Goal: Transaction & Acquisition: Purchase product/service

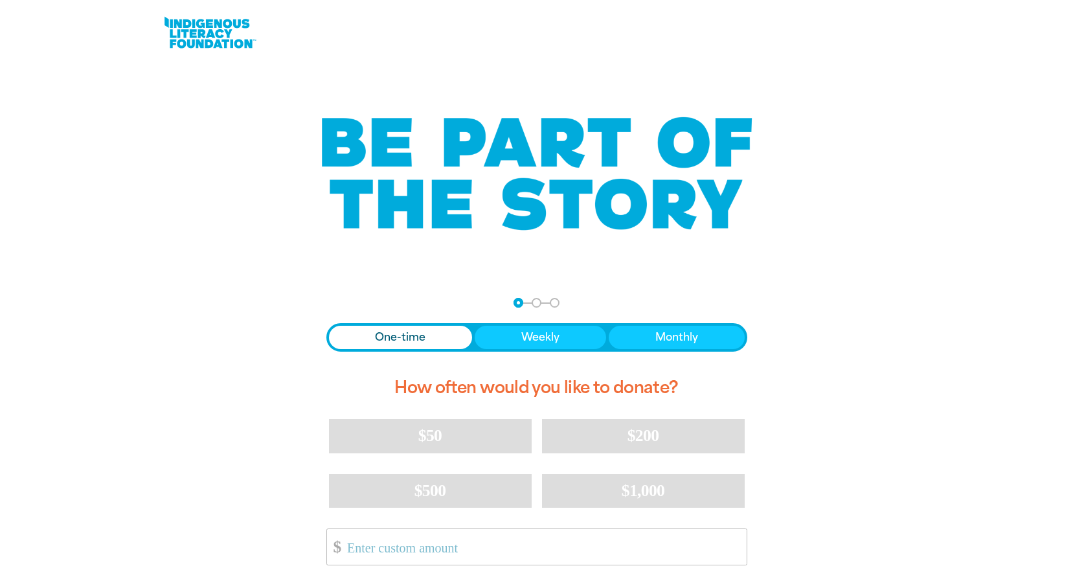
click at [419, 334] on span "One-time" at bounding box center [400, 338] width 51 height 16
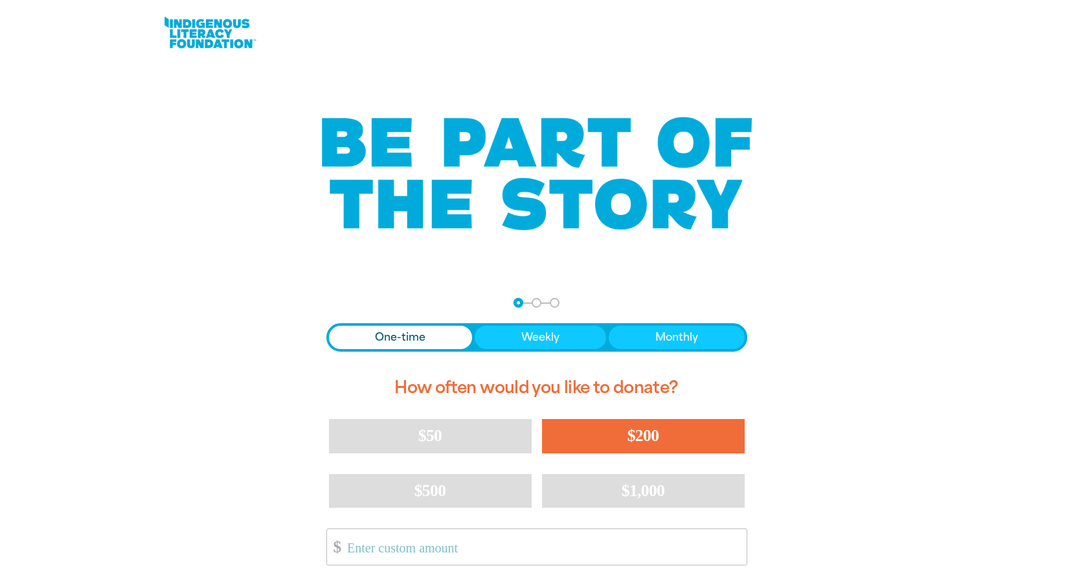
click at [625, 440] on button "$200" at bounding box center [643, 436] width 203 height 34
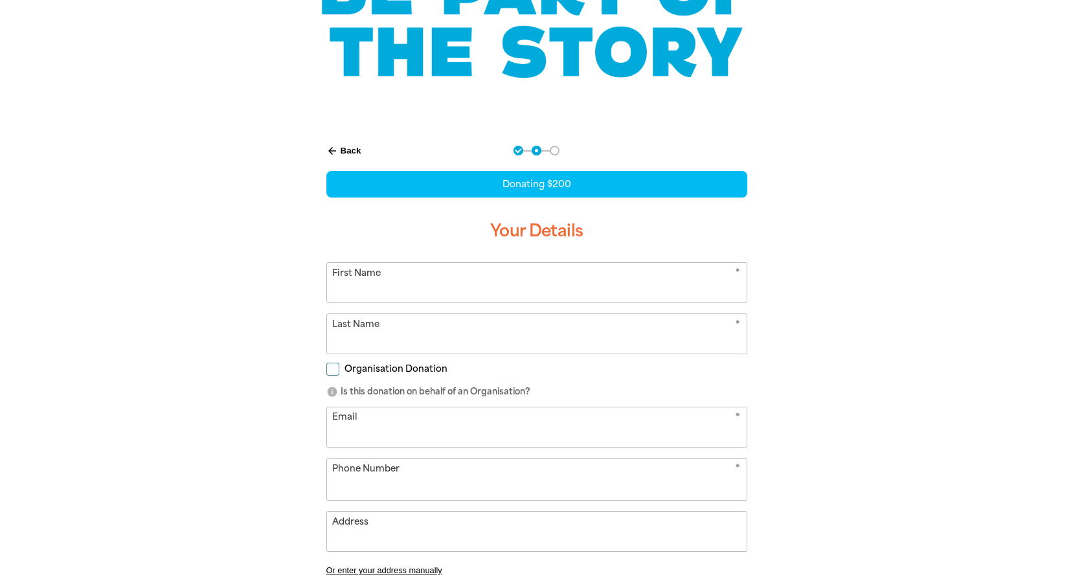
scroll to position [163, 0]
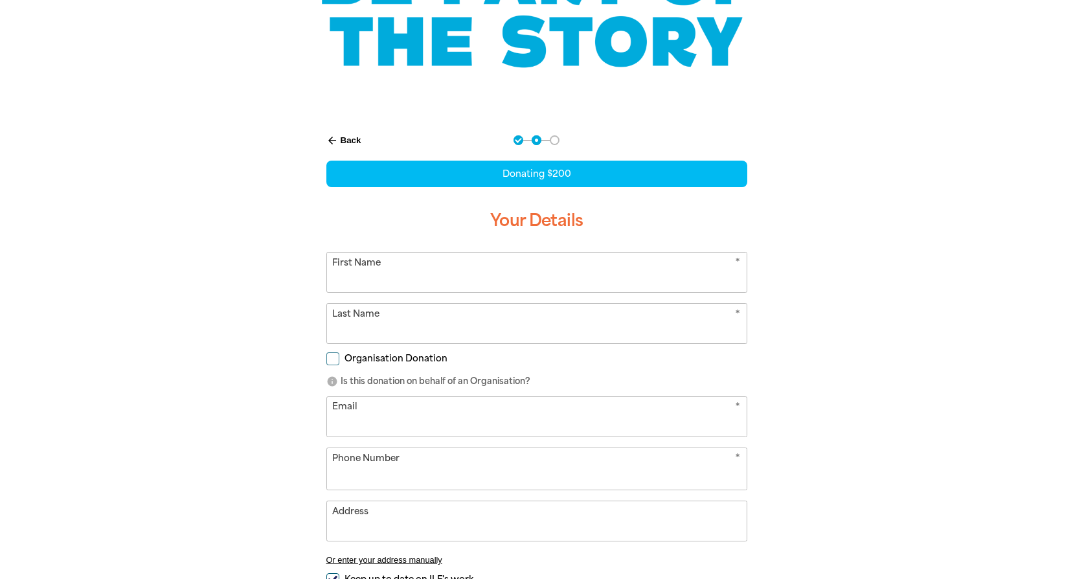
select select "AU"
click at [471, 271] on input "First Name" at bounding box center [537, 272] width 420 height 39
type input "[PERSON_NAME]"
type input "[PERSON_NAME][EMAIL_ADDRESS][PERSON_NAME][DOMAIN_NAME]"
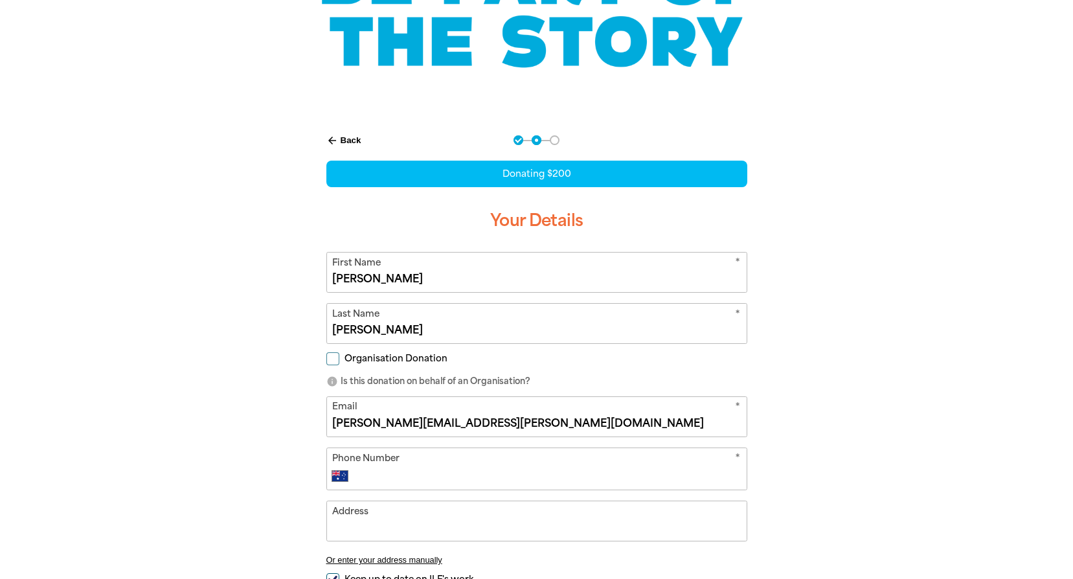
type input "[PHONE_NUMBER]"
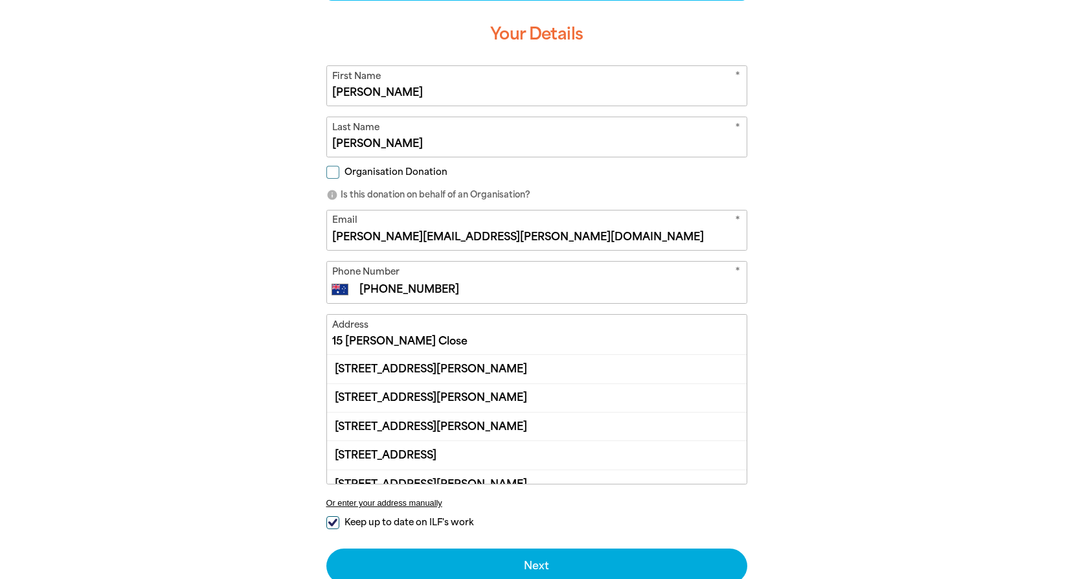
scroll to position [357, 0]
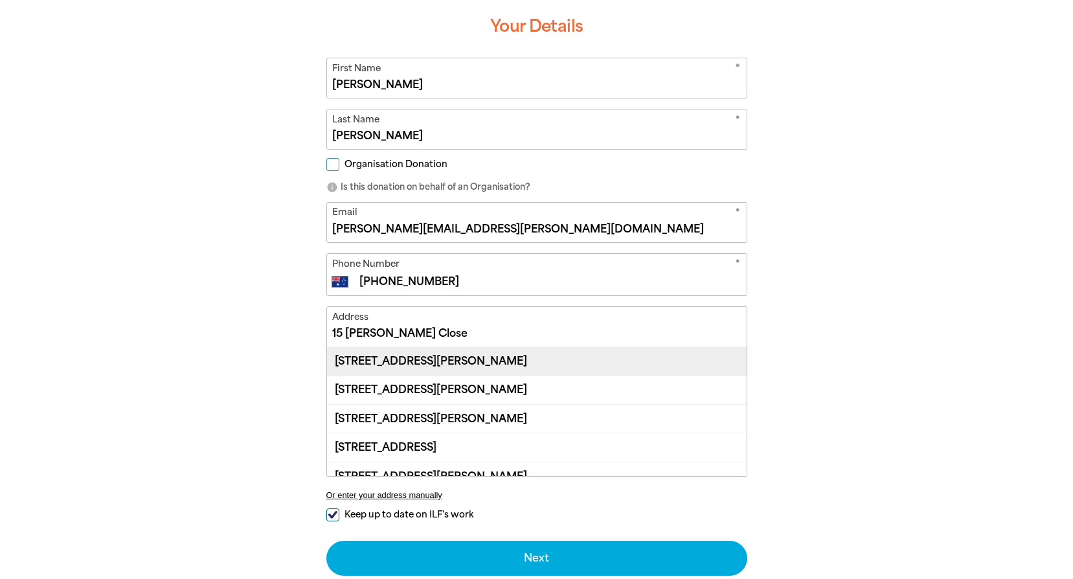
click at [471, 361] on div "[STREET_ADDRESS][PERSON_NAME]" at bounding box center [537, 361] width 420 height 28
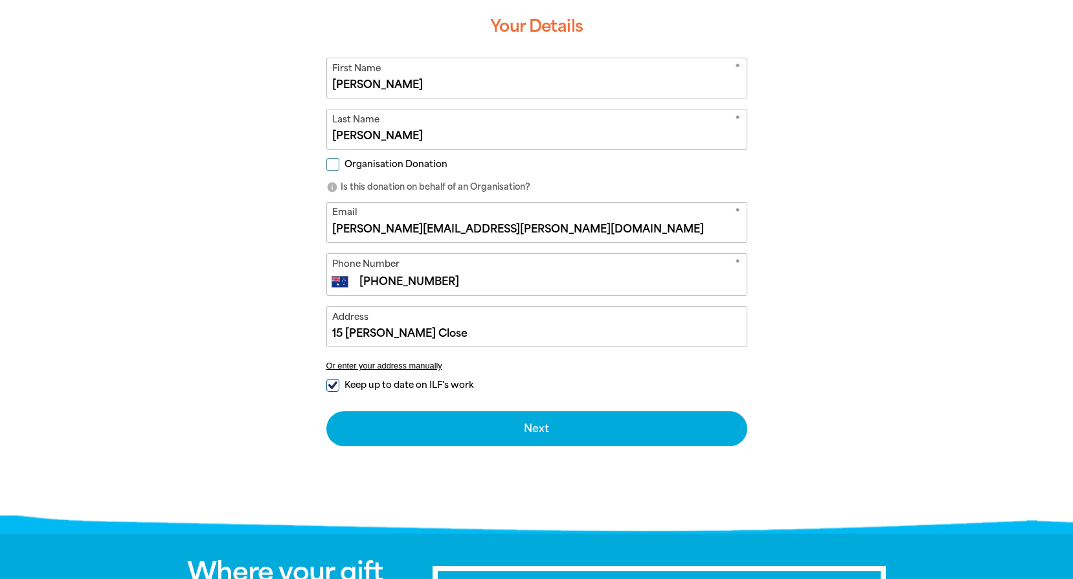
type input "[STREET_ADDRESS][PERSON_NAME]"
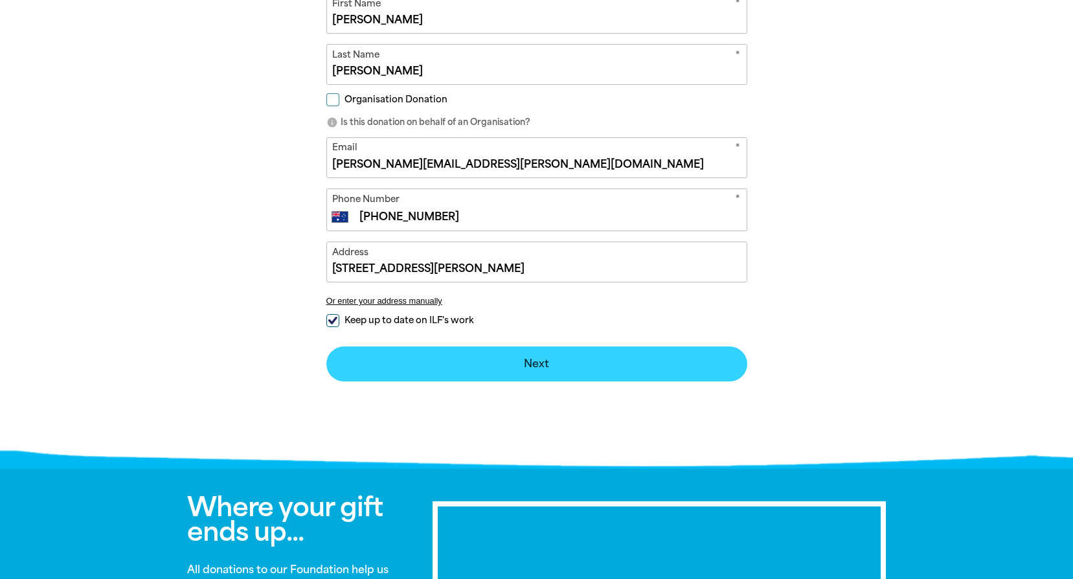
click at [542, 362] on button "Next chevron_right" at bounding box center [536, 363] width 421 height 35
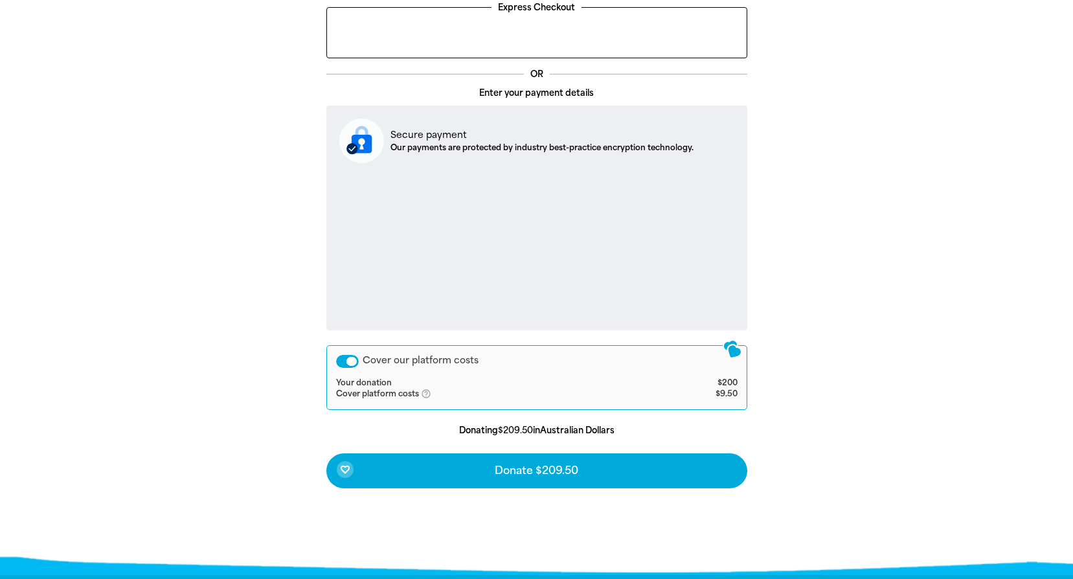
scroll to position [390, 0]
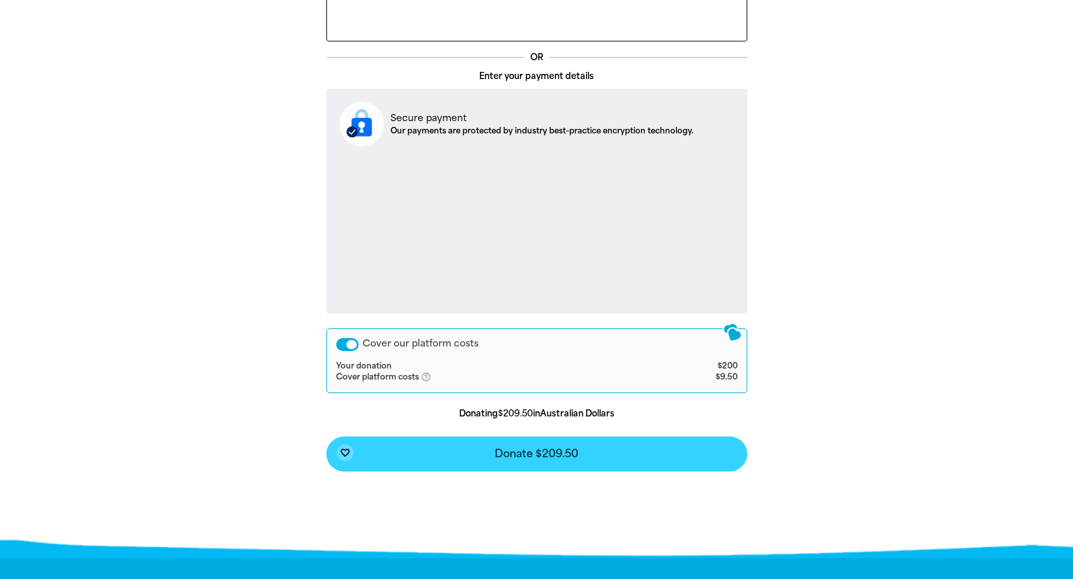
click at [555, 454] on span "Donate $209.50" at bounding box center [537, 454] width 84 height 10
click at [535, 453] on span "Donate $209.50" at bounding box center [537, 454] width 84 height 10
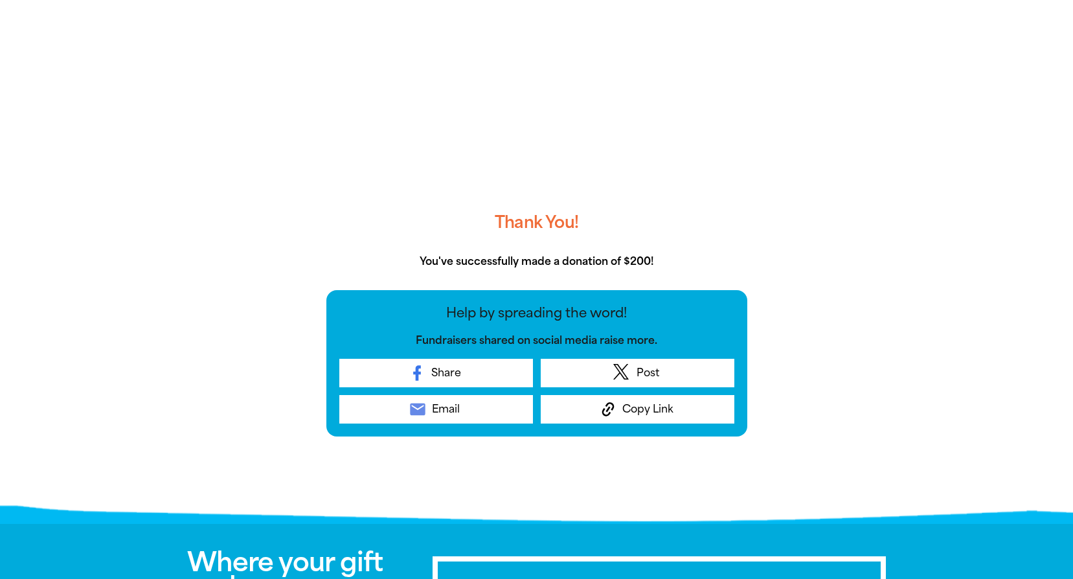
scroll to position [314, 0]
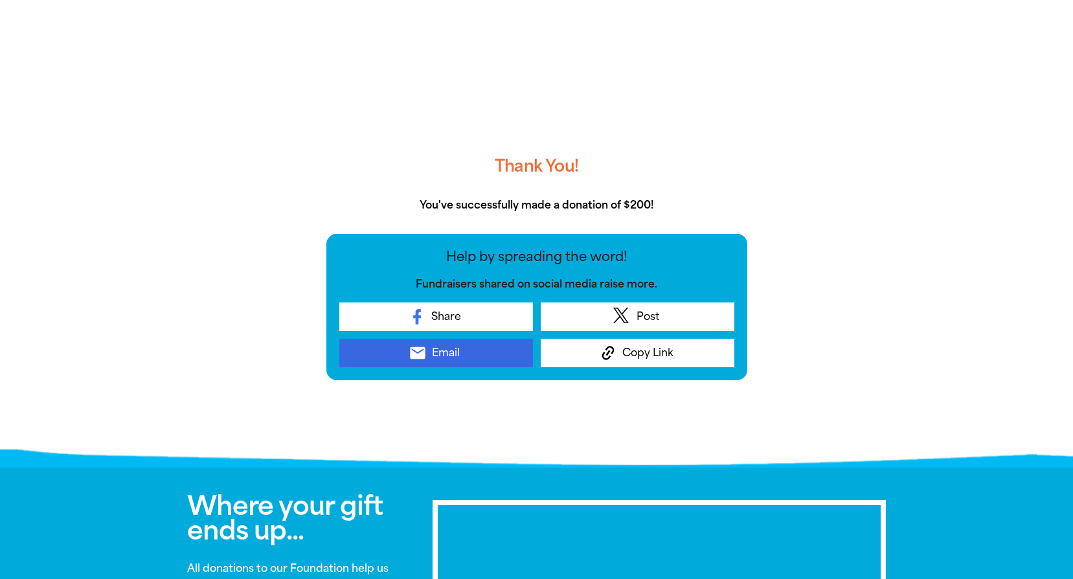
click at [457, 351] on span "Email" at bounding box center [446, 353] width 28 height 16
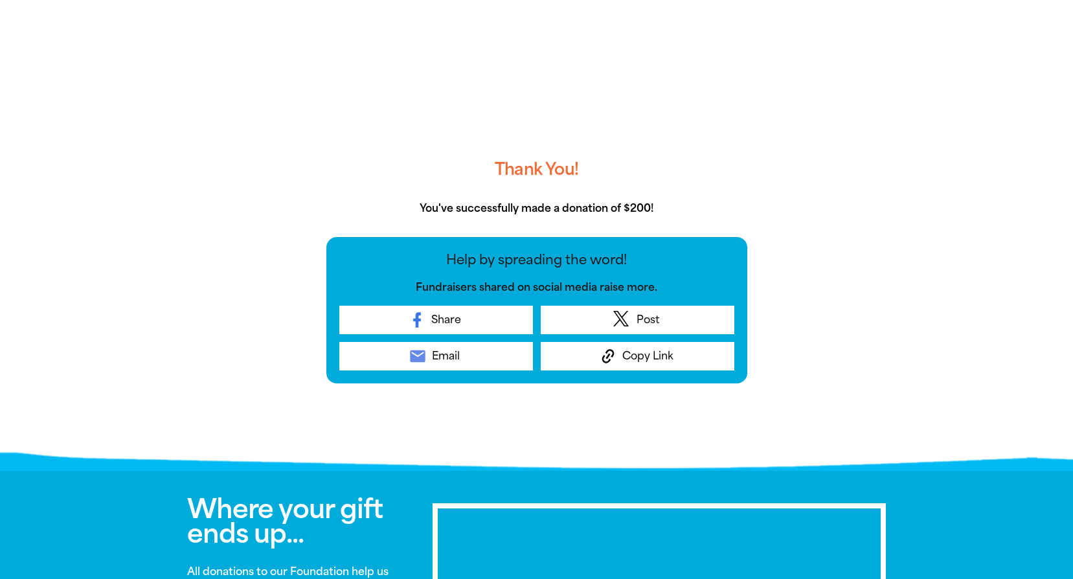
scroll to position [324, 0]
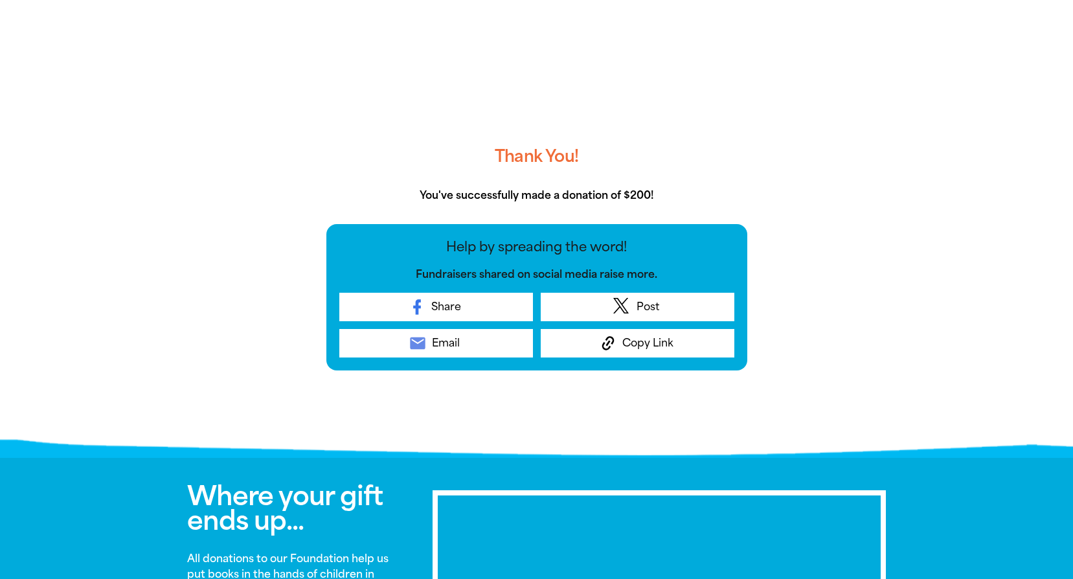
click at [585, 269] on p "Fundraisers shared on social media raise more." at bounding box center [536, 275] width 395 height 16
click at [592, 243] on p "Help by spreading the word!" at bounding box center [536, 246] width 395 height 19
click at [631, 199] on p "You've successfully made a donation of $200!" at bounding box center [536, 196] width 421 height 16
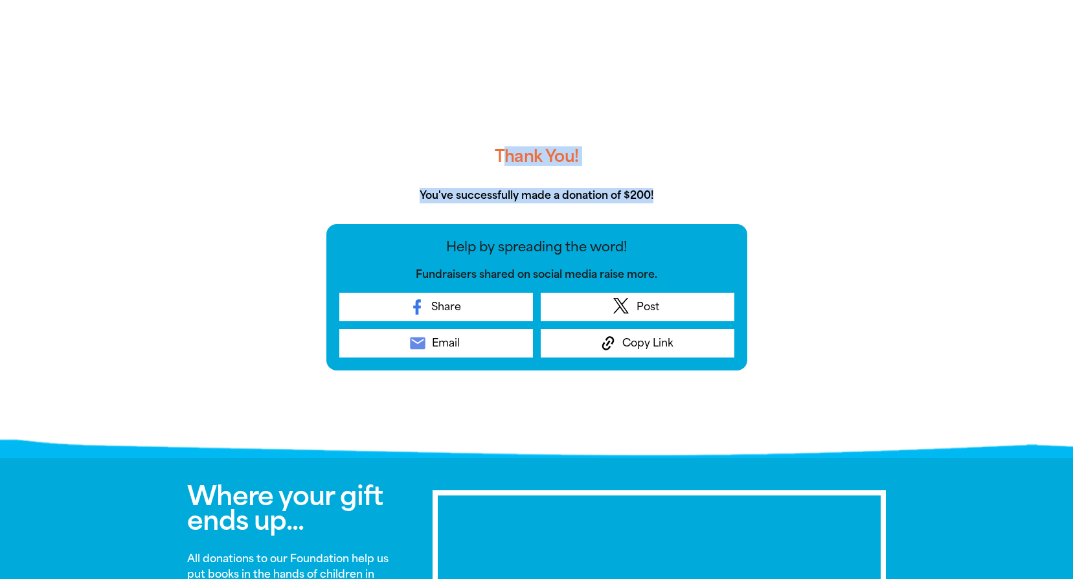
drag, startPoint x: 674, startPoint y: 188, endPoint x: 502, endPoint y: 150, distance: 176.4
click at [502, 150] on div "Thank You! You've successfully made a donation of $200! Help by spreading the w…" at bounding box center [536, 172] width 421 height 396
drag, startPoint x: 502, startPoint y: 150, endPoint x: 743, endPoint y: 167, distance: 241.5
click at [743, 167] on h3 "Thank You!" at bounding box center [536, 156] width 421 height 41
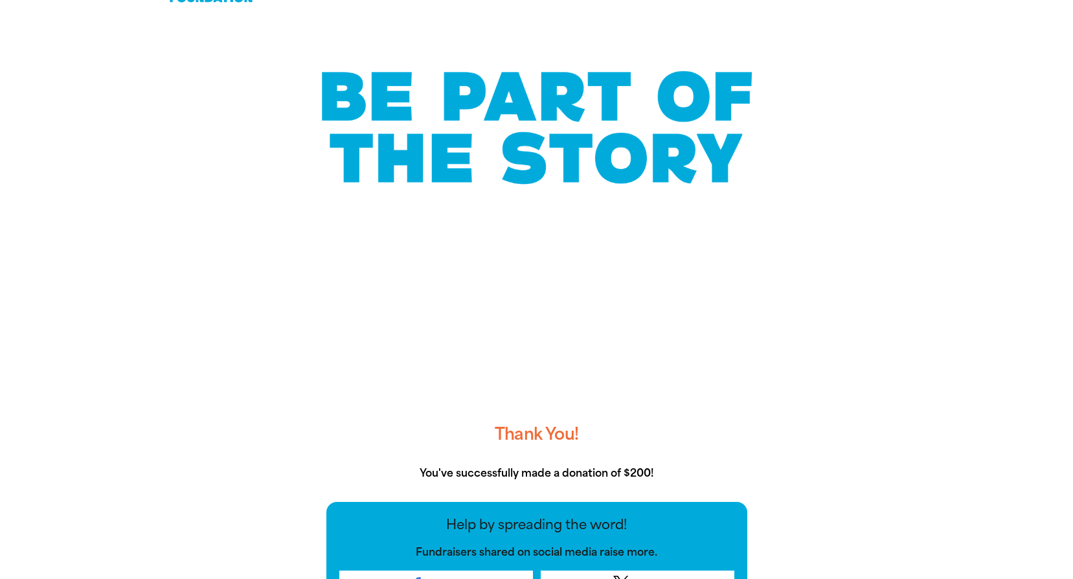
scroll to position [0, 0]
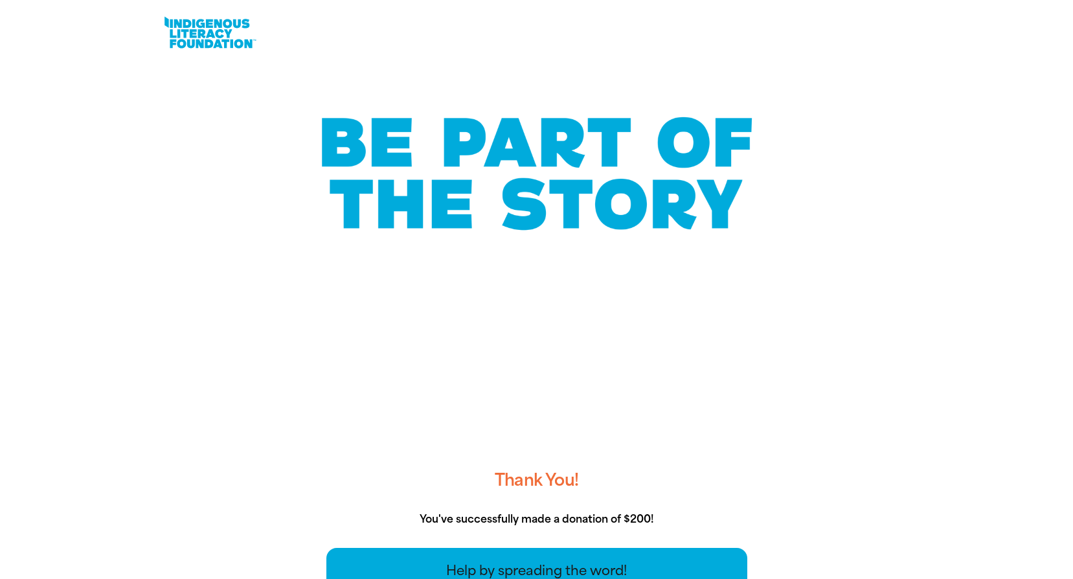
click at [177, 41] on link at bounding box center [209, 32] width 97 height 39
